Goal: Transaction & Acquisition: Purchase product/service

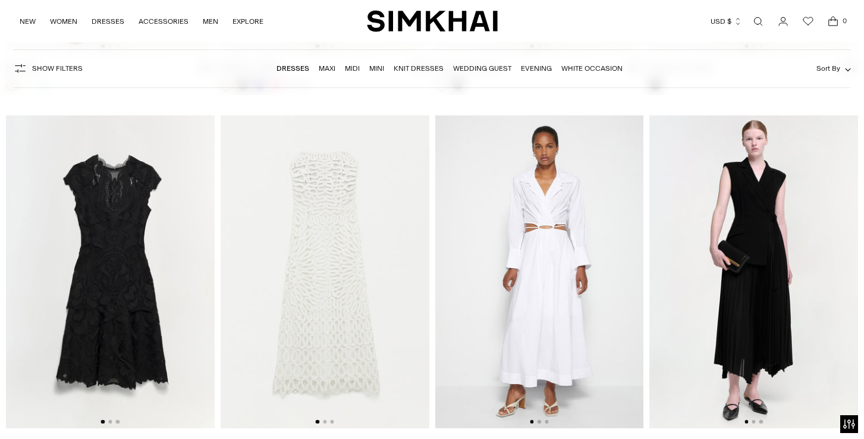
scroll to position [16109, 0]
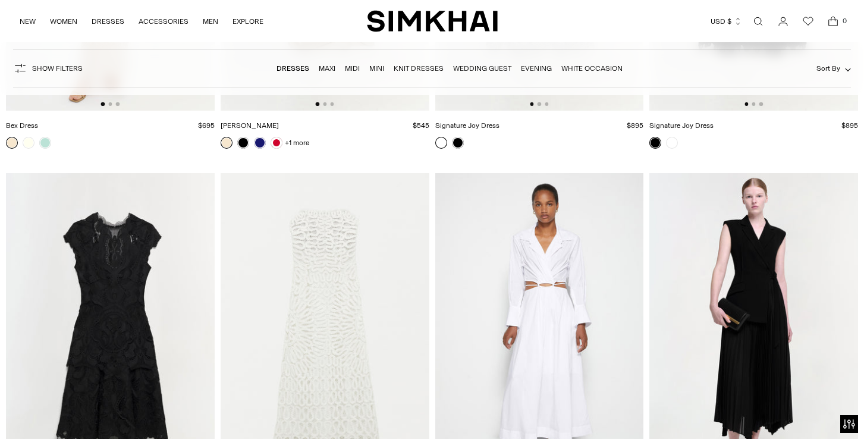
click at [375, 69] on link "Mini" at bounding box center [376, 68] width 15 height 8
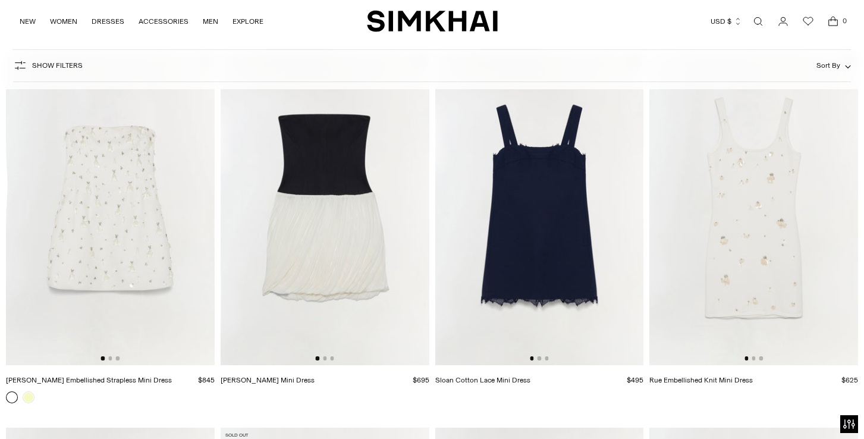
scroll to position [1970, 0]
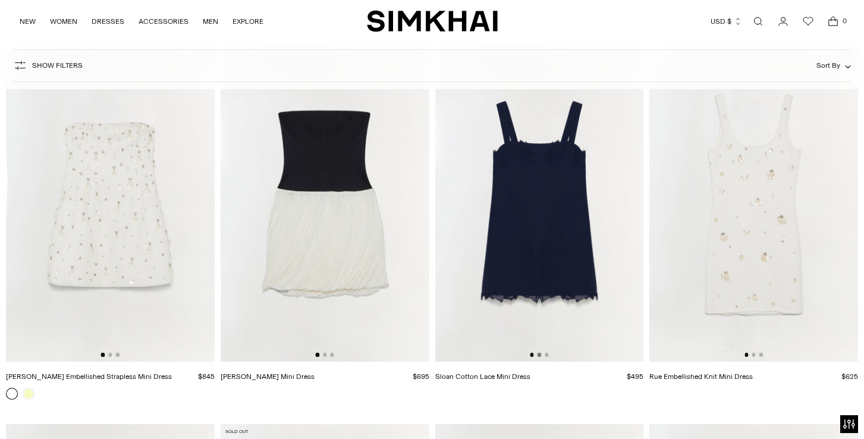
click at [540, 354] on button "Go to slide 2" at bounding box center [539, 355] width 4 height 4
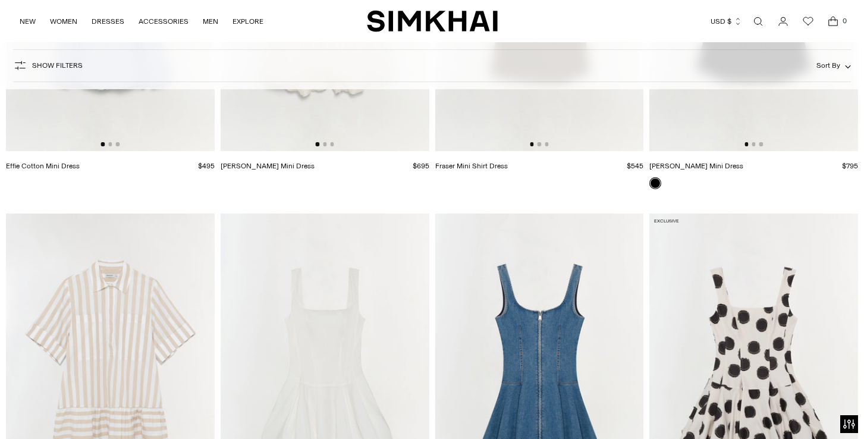
scroll to position [2691, 0]
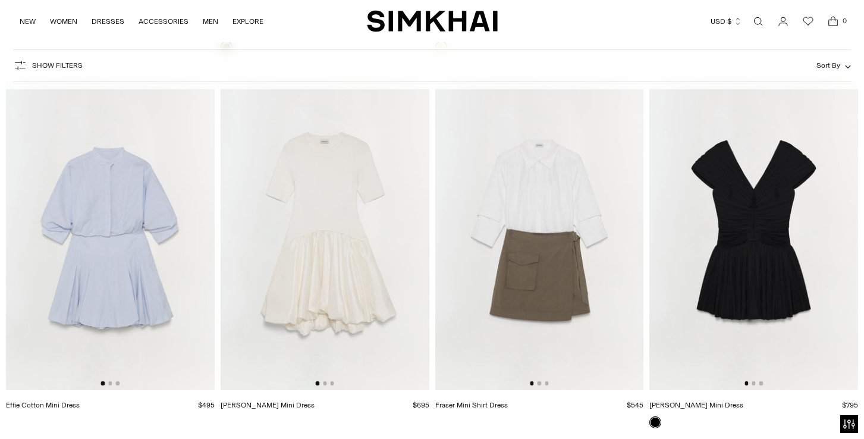
click at [754, 380] on img at bounding box center [753, 233] width 209 height 313
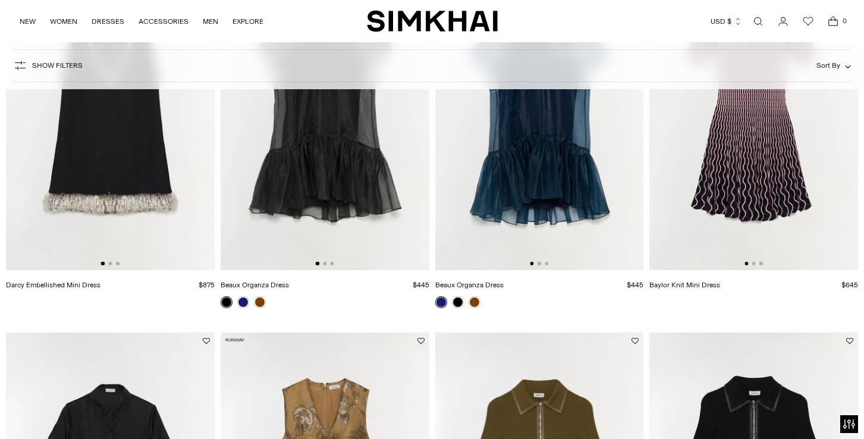
scroll to position [106, 0]
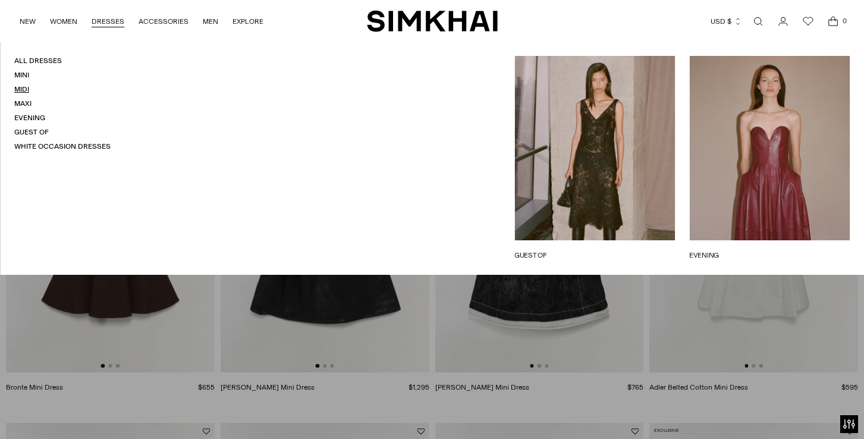
click at [21, 85] on link "Midi" at bounding box center [21, 89] width 15 height 8
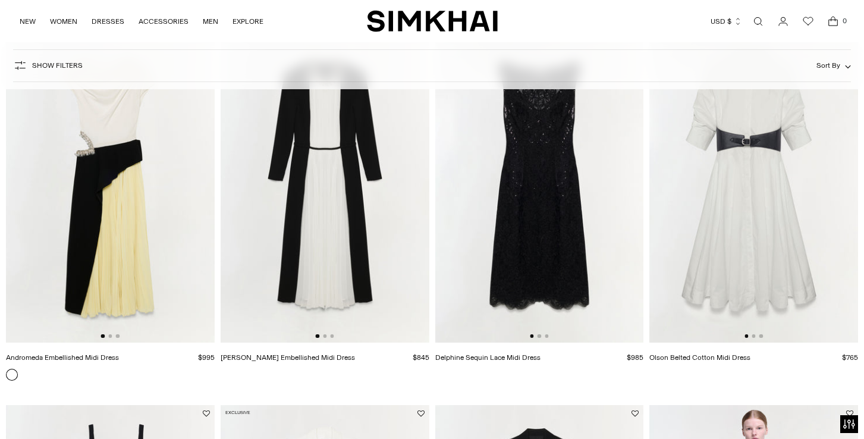
scroll to position [1638, 0]
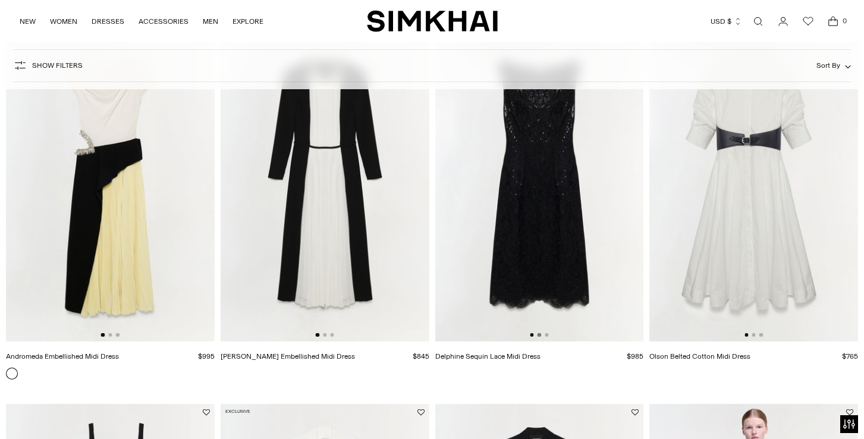
click at [540, 335] on button "Go to slide 2" at bounding box center [539, 335] width 4 height 4
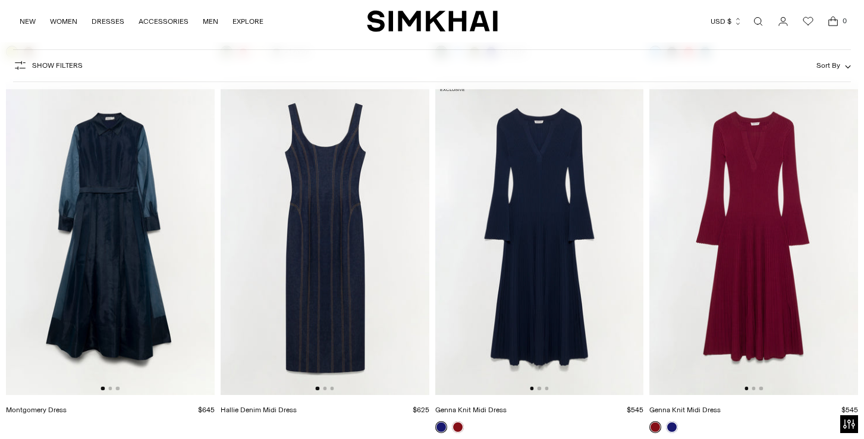
scroll to position [3869, 0]
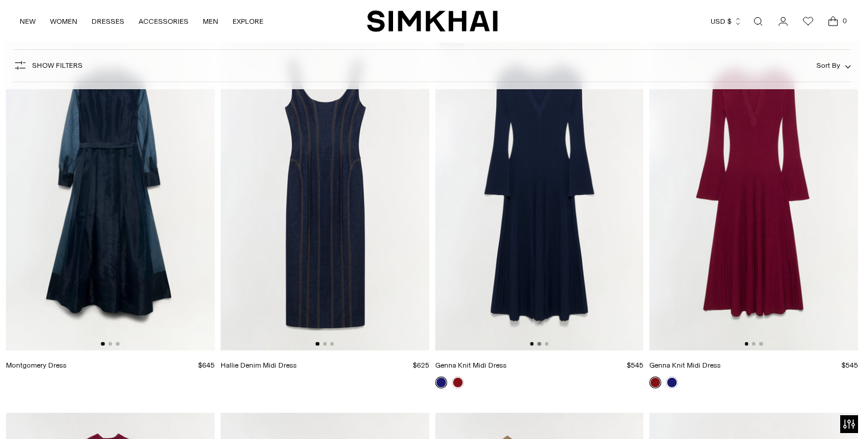
click at [540, 342] on button "Go to slide 2" at bounding box center [539, 344] width 4 height 4
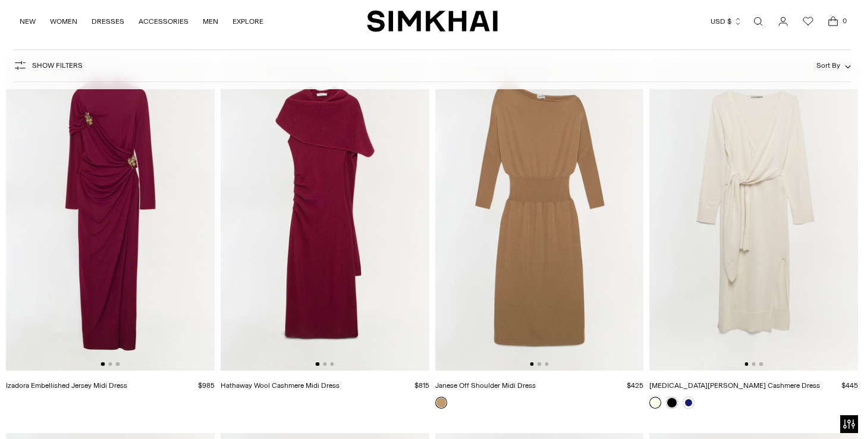
scroll to position [4224, 0]
click at [539, 365] on button "Go to slide 2" at bounding box center [539, 363] width 4 height 4
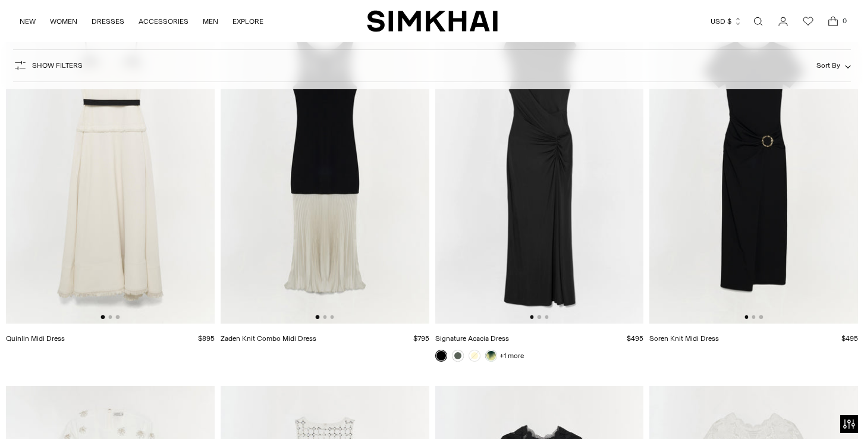
scroll to position [4645, 0]
click at [324, 317] on button "Go to slide 2" at bounding box center [325, 318] width 4 height 4
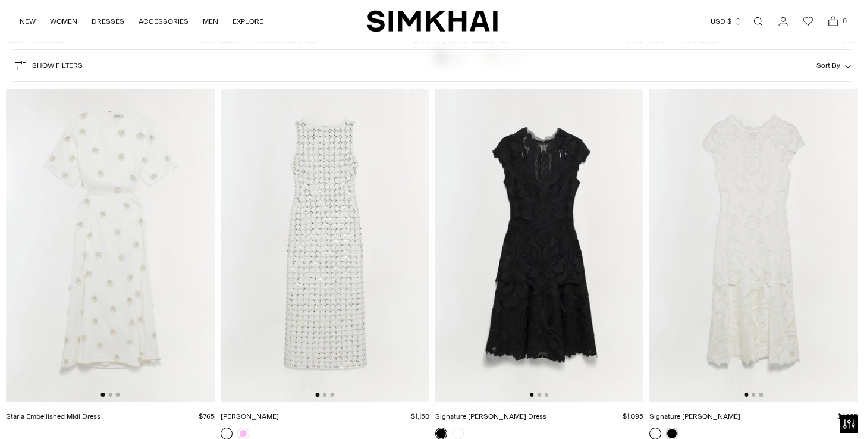
scroll to position [5003, 0]
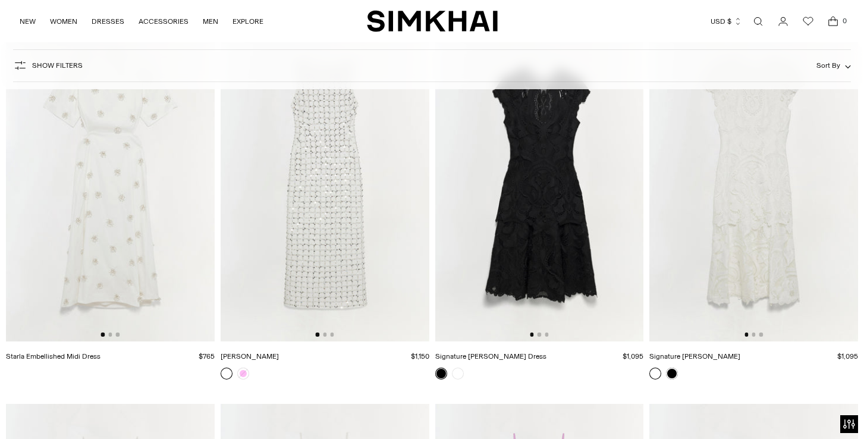
click at [538, 331] on img at bounding box center [539, 184] width 209 height 313
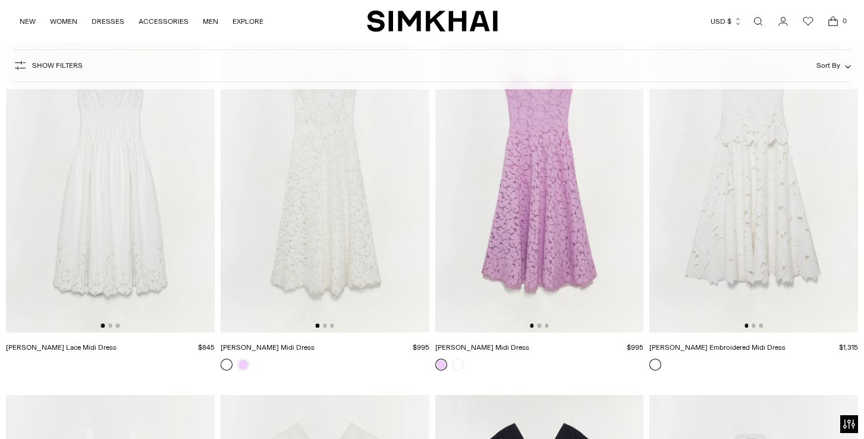
scroll to position [5399, 0]
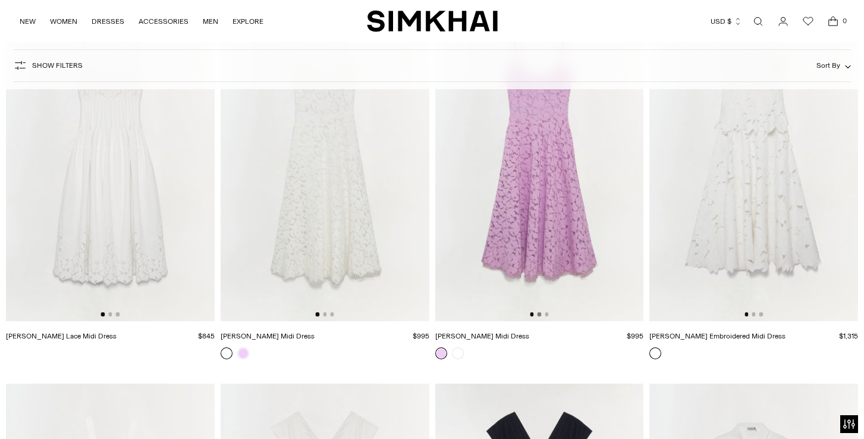
click at [540, 314] on button "Go to slide 2" at bounding box center [539, 314] width 4 height 4
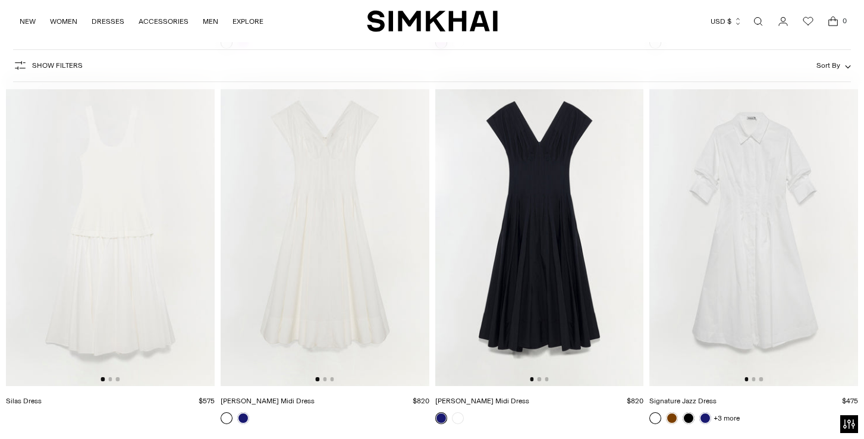
scroll to position [5742, 0]
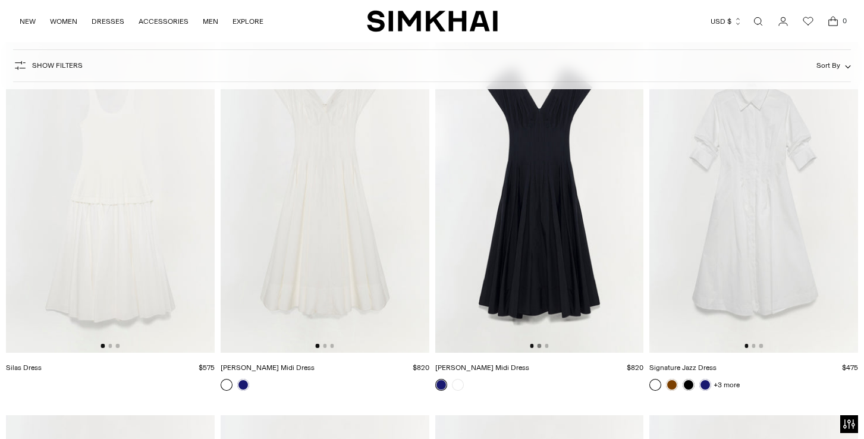
click at [540, 346] on button "Go to slide 2" at bounding box center [539, 346] width 4 height 4
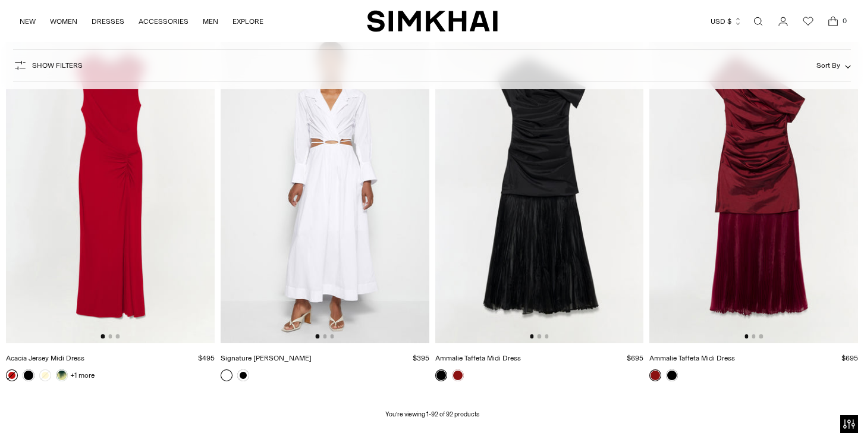
scroll to position [8367, 0]
click at [539, 336] on button "Go to slide 2" at bounding box center [539, 336] width 4 height 4
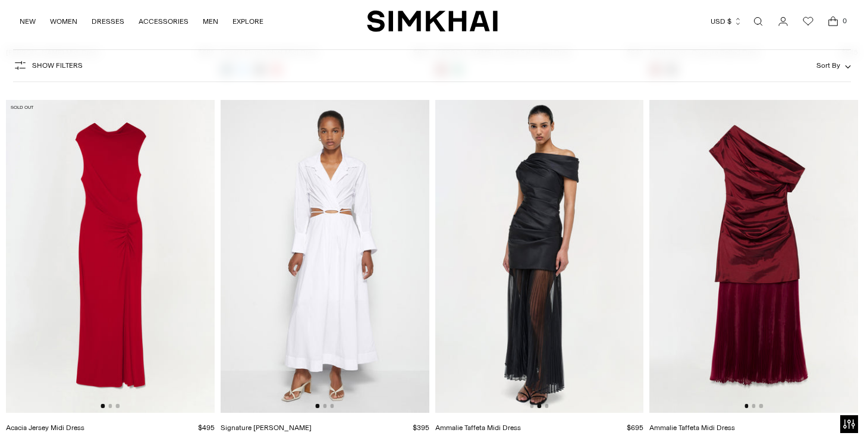
scroll to position [8307, 0]
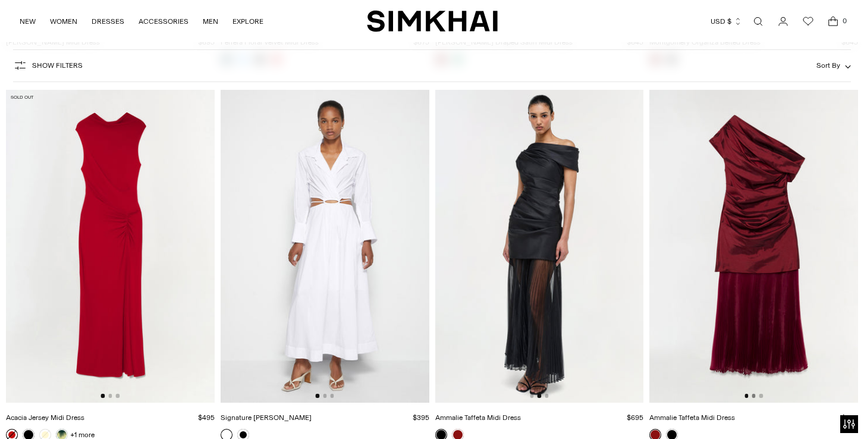
click at [754, 396] on button "Go to slide 2" at bounding box center [753, 396] width 4 height 4
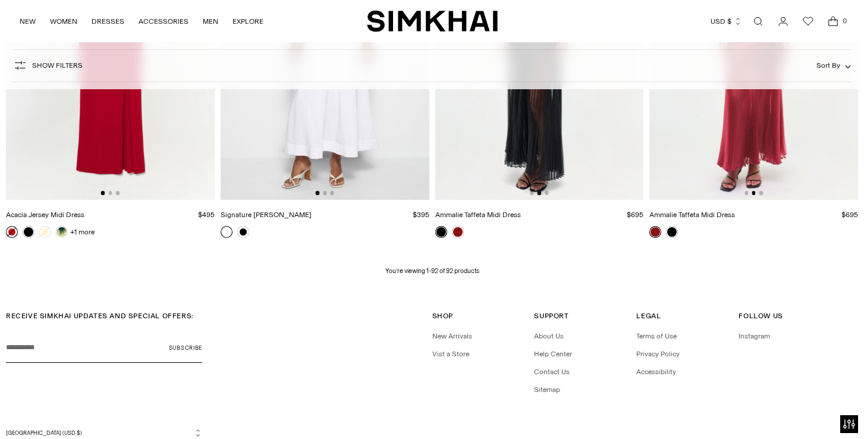
scroll to position [8562, 0]
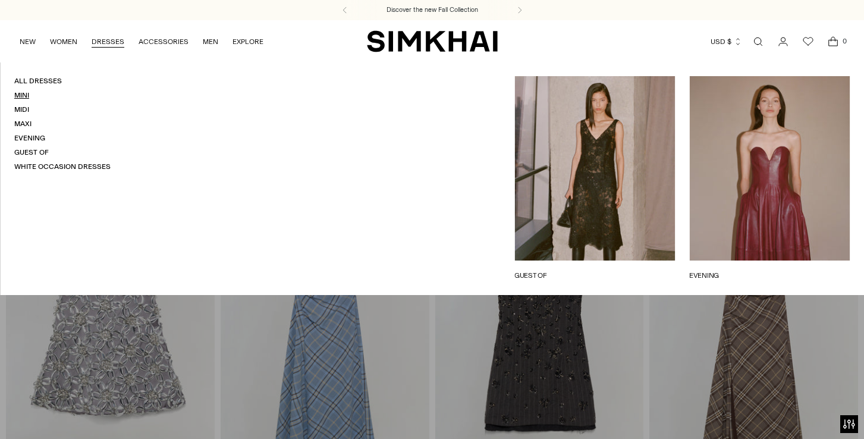
click at [18, 95] on link "Mini" at bounding box center [21, 95] width 15 height 8
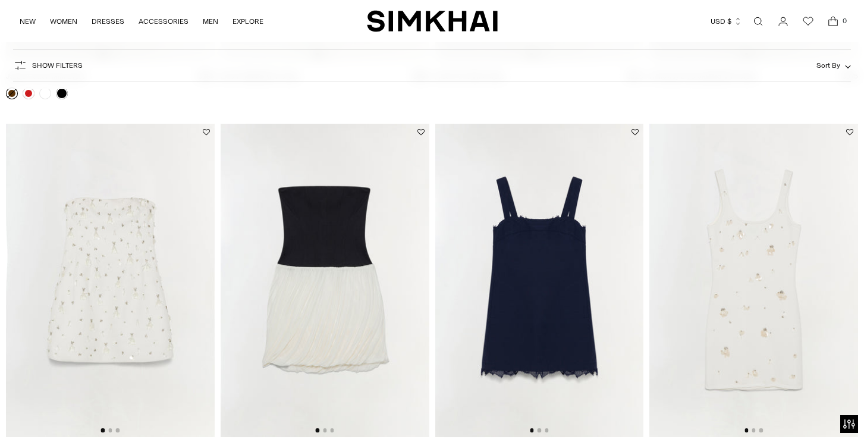
scroll to position [1895, 0]
click at [448, 212] on img at bounding box center [539, 278] width 209 height 313
